Goal: Entertainment & Leisure: Consume media (video, audio)

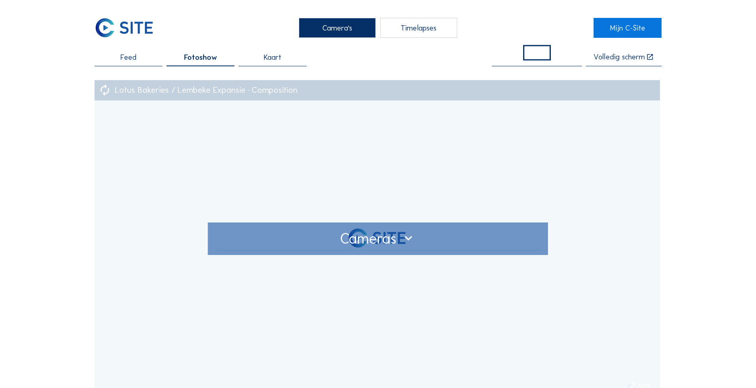
click at [434, 32] on div "Timelapses" at bounding box center [418, 28] width 77 height 20
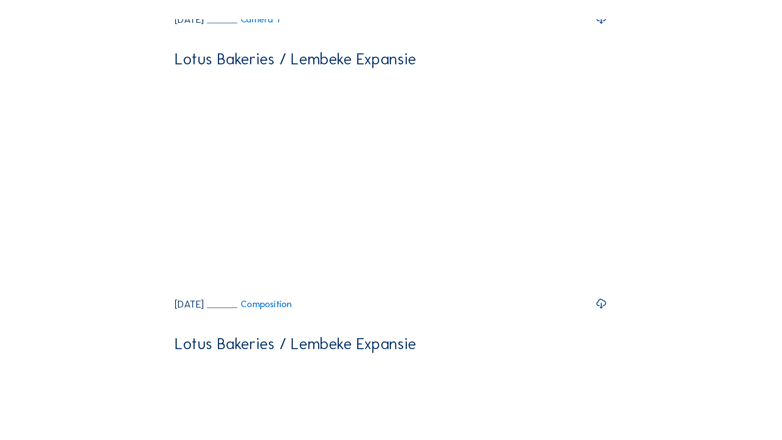
scroll to position [1425, 0]
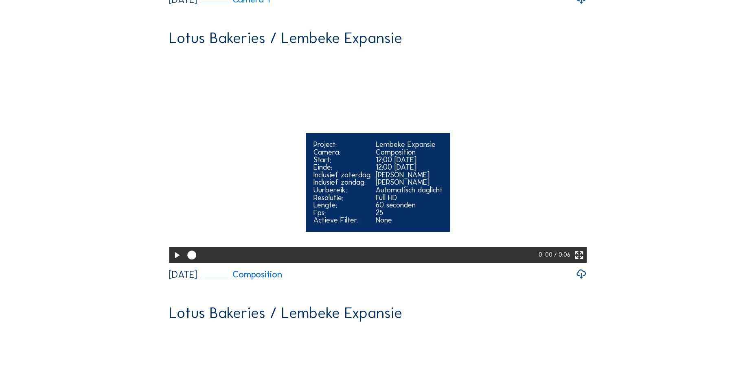
click at [580, 249] on icon at bounding box center [579, 255] width 11 height 13
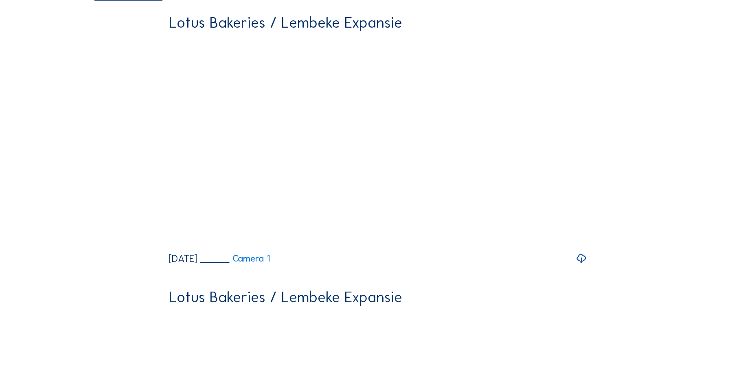
scroll to position [0, 0]
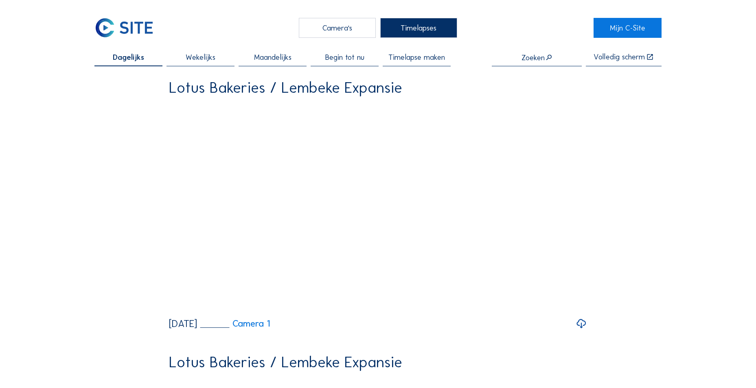
click at [303, 30] on div "Camera's" at bounding box center [337, 28] width 77 height 20
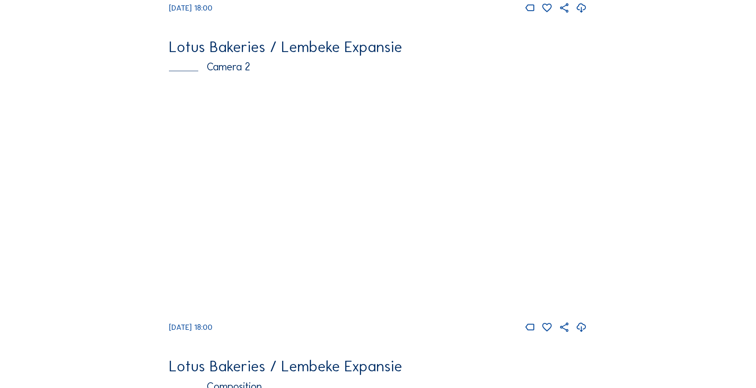
scroll to position [407, 0]
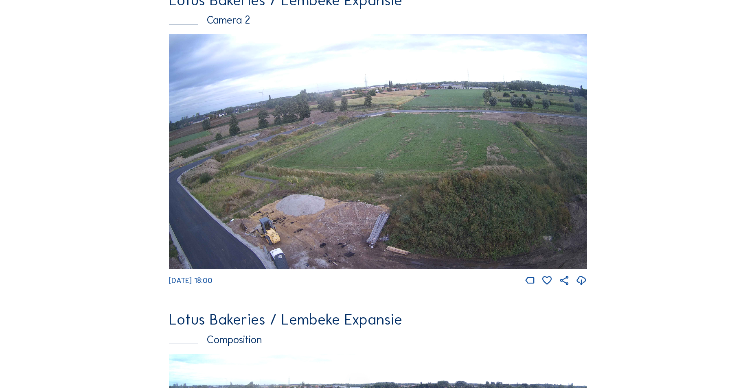
click at [293, 189] on img at bounding box center [378, 151] width 418 height 235
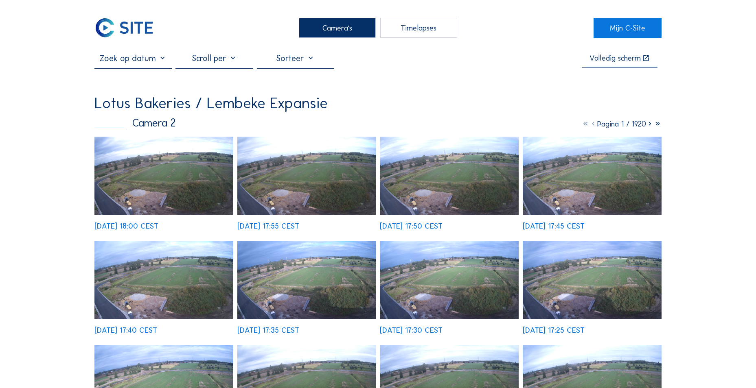
click at [168, 195] on img at bounding box center [163, 176] width 139 height 78
